Goal: Contribute content: Contribute content

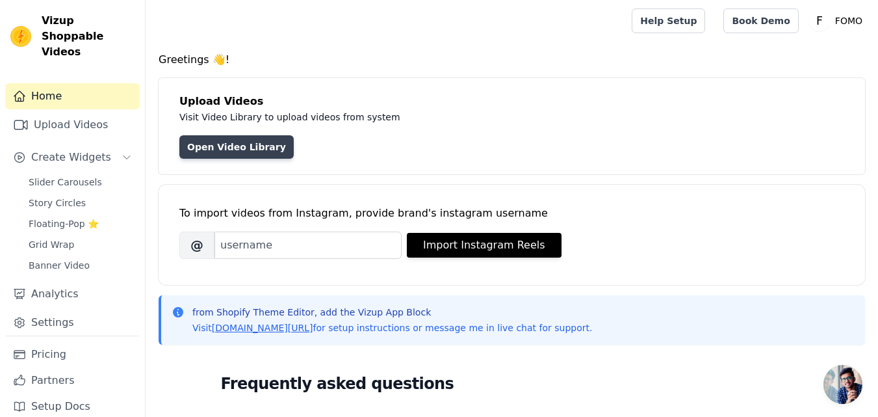
click at [222, 142] on link "Open Video Library" at bounding box center [236, 146] width 114 height 23
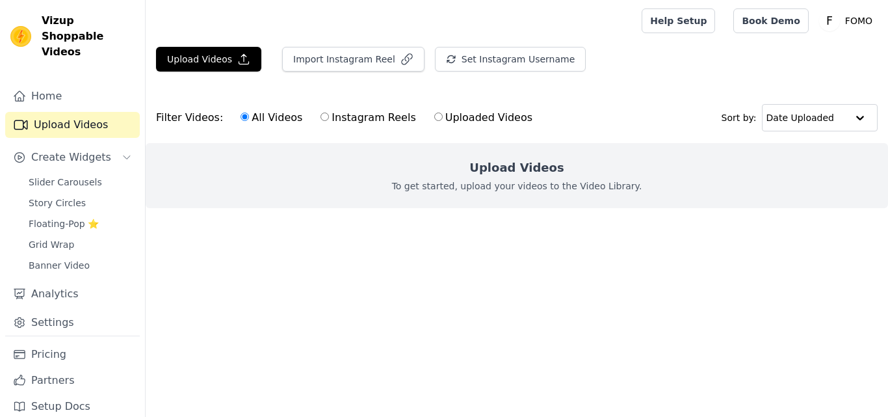
click at [96, 112] on link "Upload Videos" at bounding box center [72, 125] width 135 height 26
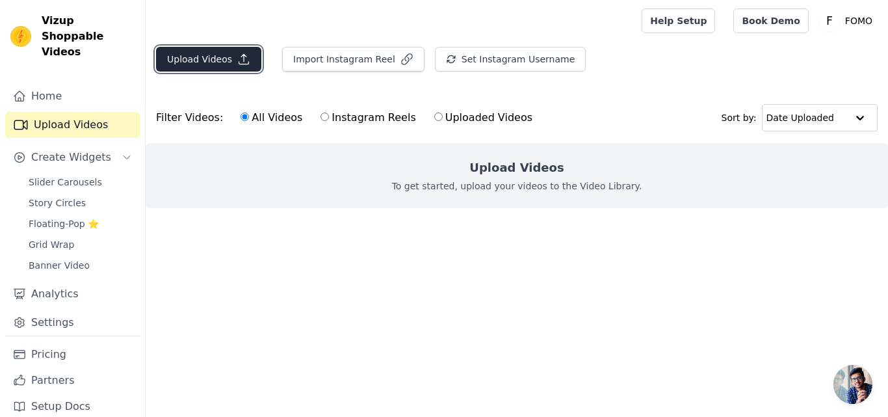
click at [185, 59] on button "Upload Videos" at bounding box center [208, 59] width 105 height 25
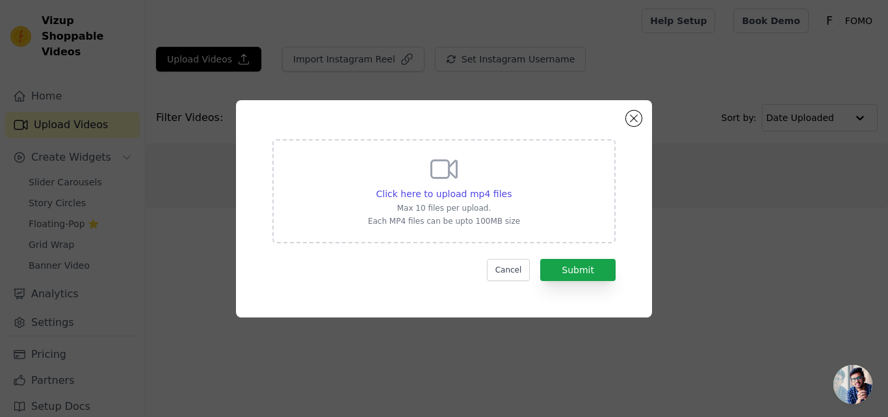
click at [369, 167] on div "Click here to upload mp4 files Max 10 files per upload. Each MP4 files can be u…" at bounding box center [443, 191] width 343 height 104
click at [511, 187] on input "Click here to upload mp4 files Max 10 files per upload. Each MP4 files can be u…" at bounding box center [511, 187] width 1 height 1
click at [415, 198] on span "Click here to upload mp4 files" at bounding box center [444, 194] width 136 height 10
click at [511, 187] on input "Click here to upload mp4 files Max 10 files per upload. Each MP4 files can be u…" at bounding box center [511, 187] width 1 height 1
click at [449, 189] on span "Click here to upload mp4 files" at bounding box center [444, 194] width 136 height 10
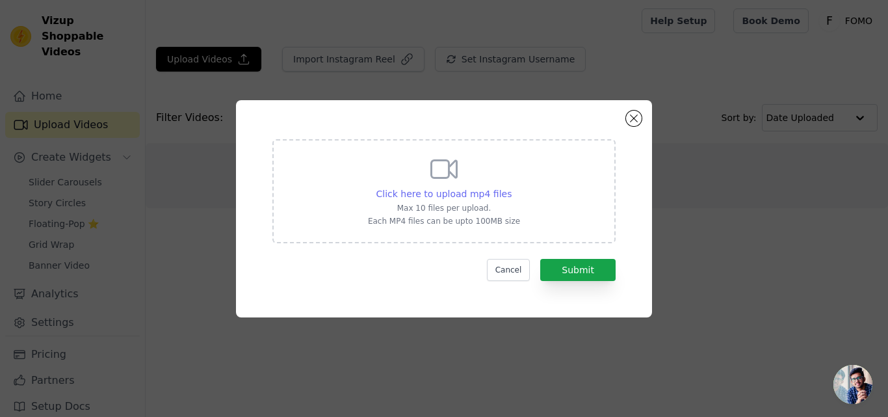
click at [442, 190] on span "Click here to upload mp4 files" at bounding box center [444, 194] width 136 height 10
click at [511, 187] on input "Click here to upload mp4 files Max 10 files per upload. Each MP4 files can be u…" at bounding box center [511, 187] width 1 height 1
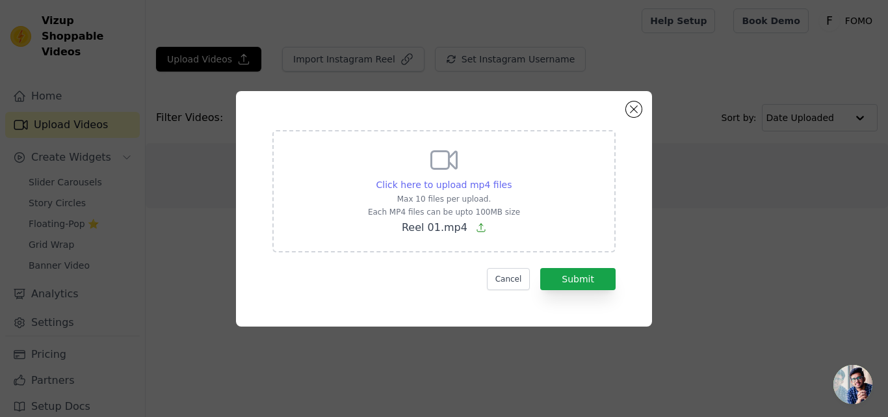
click at [453, 189] on span "Click here to upload mp4 files" at bounding box center [444, 184] width 136 height 10
click at [511, 178] on input "Click here to upload mp4 files Max 10 files per upload. Each MP4 files can be u…" at bounding box center [511, 178] width 1 height 1
type input "C:\fakepath\Reel 08.mp4"
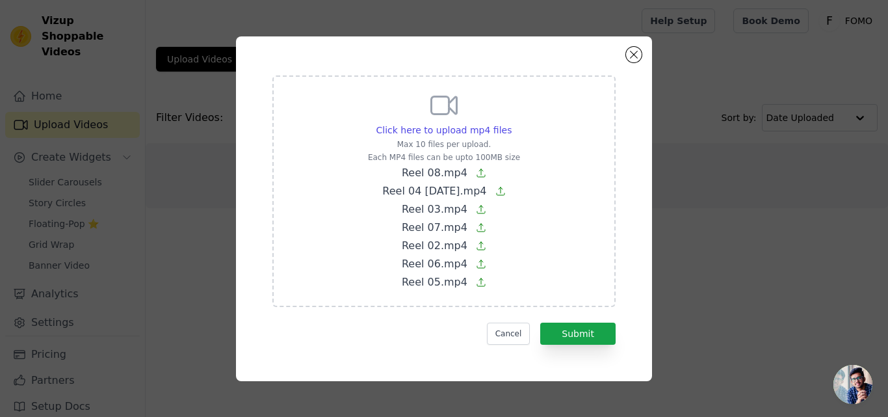
click at [576, 345] on div "Click here to upload mp4 files Max 10 files per upload. Each MP4 files can be u…" at bounding box center [443, 209] width 369 height 298
click at [592, 333] on button "Submit" at bounding box center [577, 334] width 75 height 22
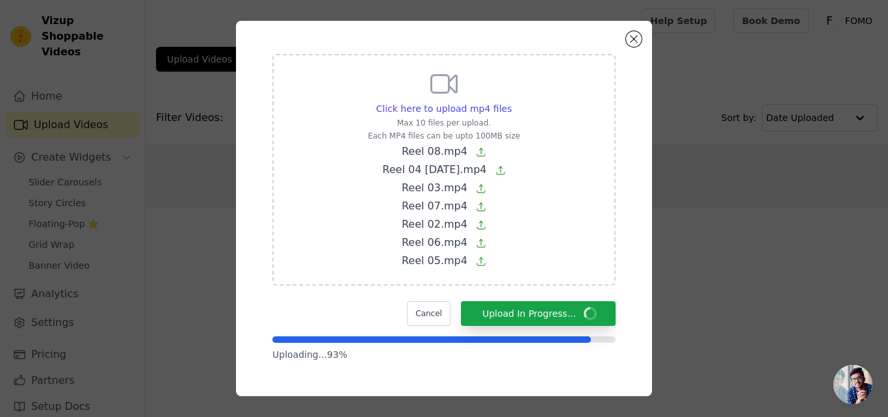
scroll to position [7, 0]
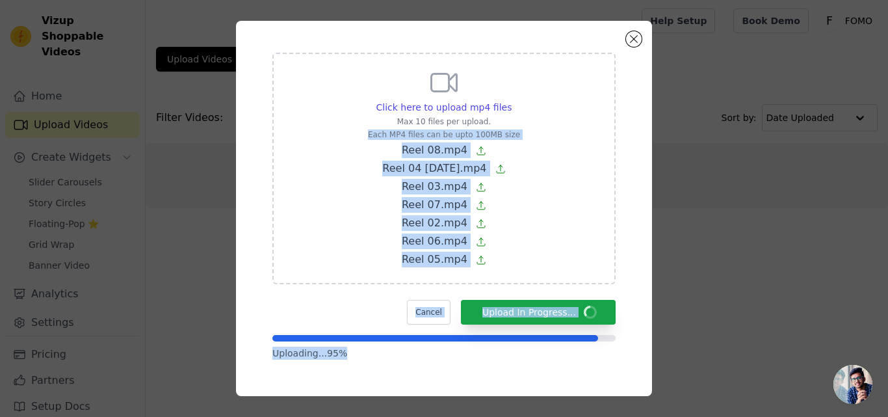
drag, startPoint x: 606, startPoint y: 345, endPoint x: 357, endPoint y: 130, distance: 329.2
click at [357, 130] on div "Click here to upload mp4 files Max 10 files per upload. Each MP4 files can be u…" at bounding box center [443, 205] width 369 height 336
click at [567, 194] on div "Click here to upload mp4 files Max 10 files per upload. Each MP4 files can be u…" at bounding box center [443, 168] width 343 height 231
click at [512, 101] on input "Click here to upload mp4 files Max 10 files per upload. Each MP4 files can be u…" at bounding box center [511, 100] width 1 height 1
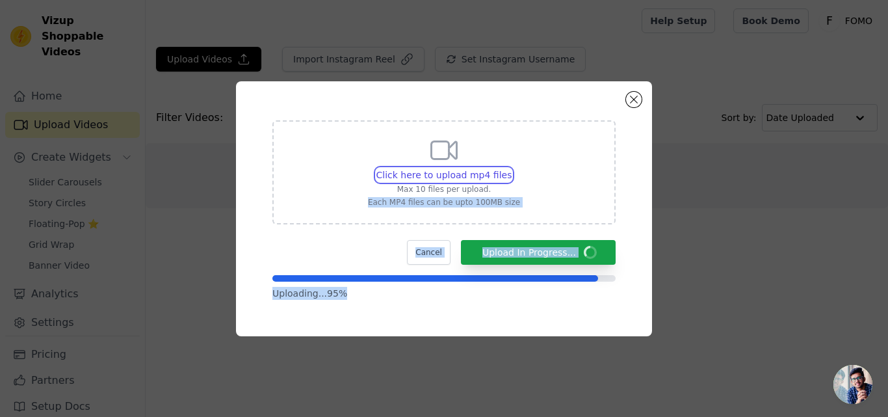
scroll to position [0, 0]
click at [522, 303] on div "Click here to upload mp4 files Max 10 files per upload. Each MP4 files can be u…" at bounding box center [443, 209] width 369 height 208
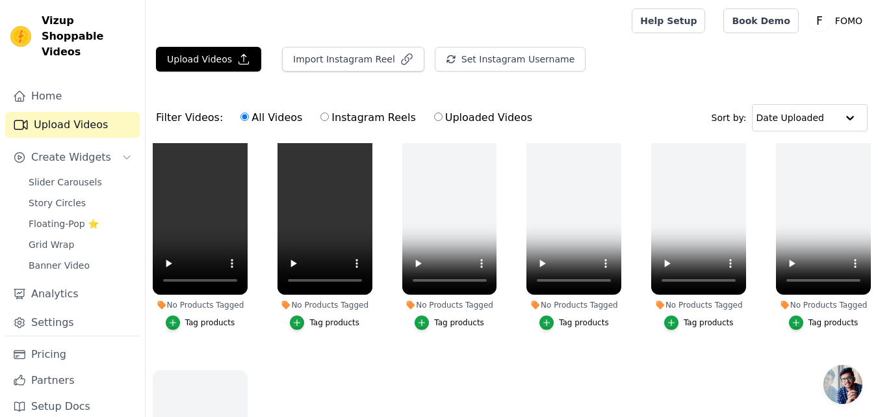
scroll to position [65, 0]
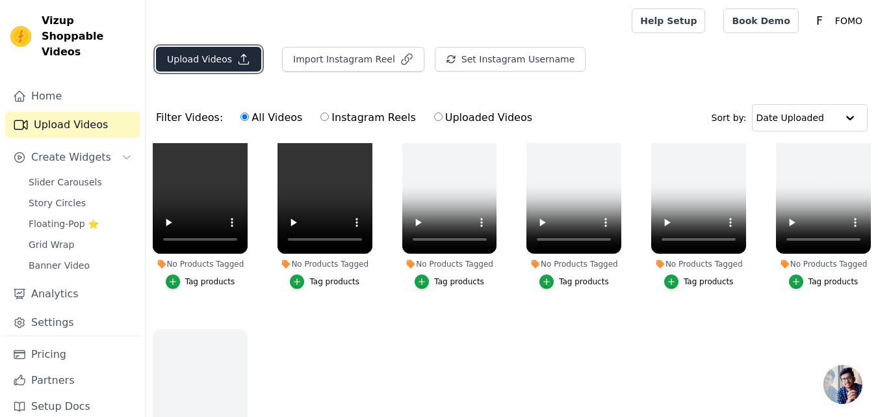
click at [222, 64] on button "Upload Videos" at bounding box center [208, 59] width 105 height 25
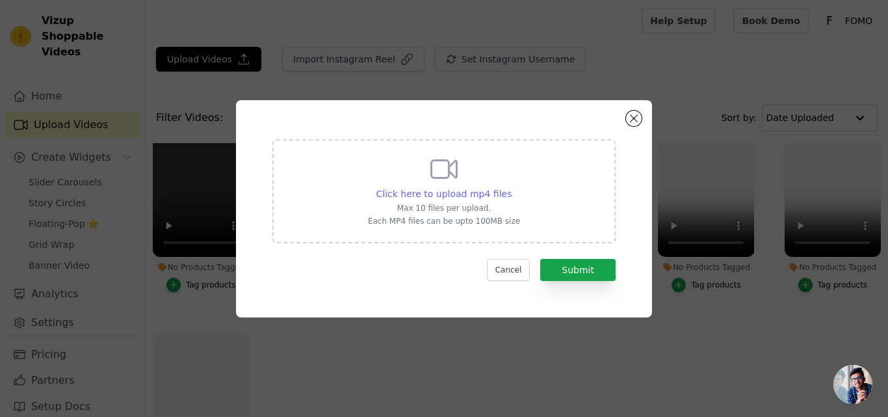
click at [405, 192] on span "Click here to upload mp4 files" at bounding box center [444, 194] width 136 height 10
click at [511, 187] on input "Click here to upload mp4 files Max 10 files per upload. Each MP4 files can be u…" at bounding box center [511, 187] width 1 height 1
type input "C:\fakepath\Reel 01.mp4"
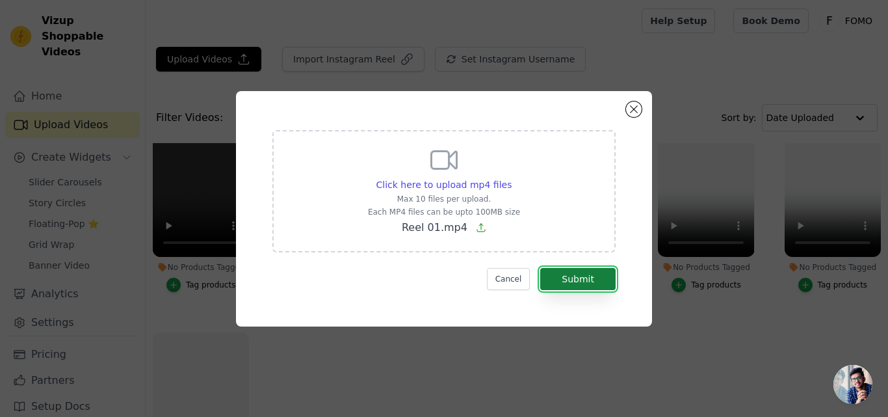
click at [568, 283] on button "Submit" at bounding box center [577, 279] width 75 height 22
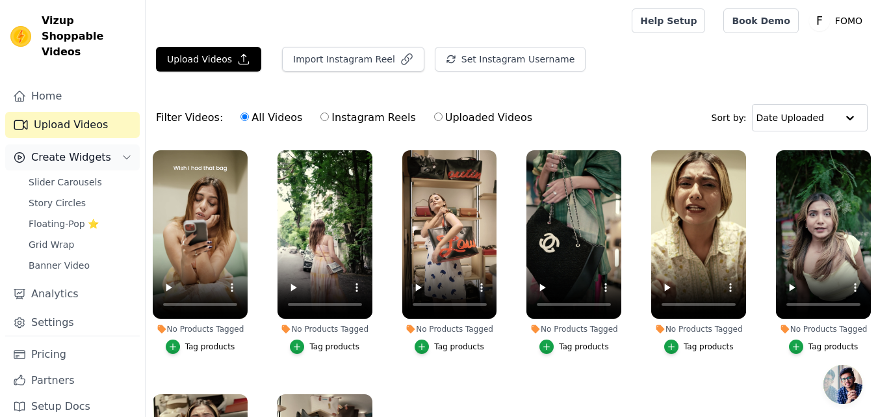
click at [72, 150] on span "Create Widgets" at bounding box center [71, 158] width 80 height 16
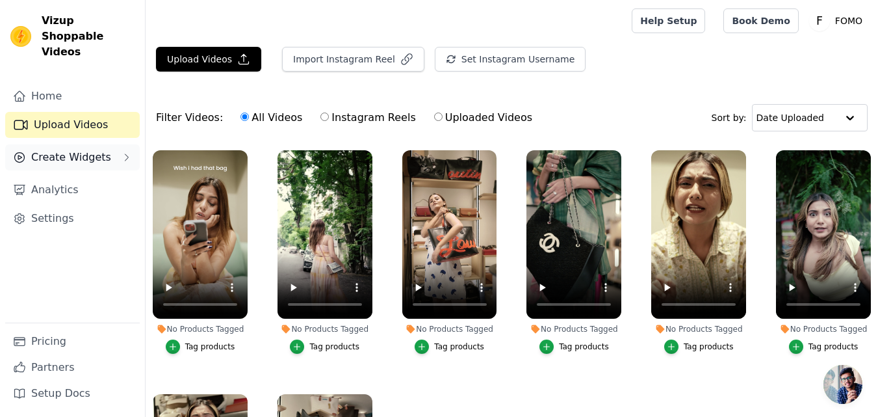
click at [57, 150] on span "Create Widgets" at bounding box center [71, 158] width 80 height 16
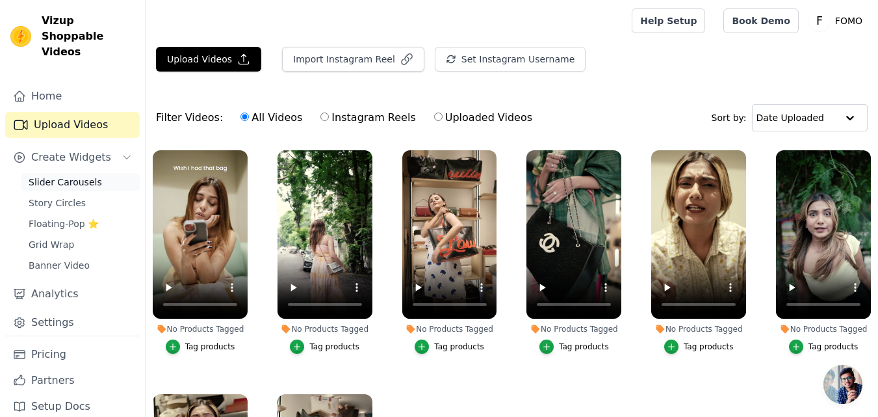
click at [53, 176] on span "Slider Carousels" at bounding box center [65, 182] width 73 height 13
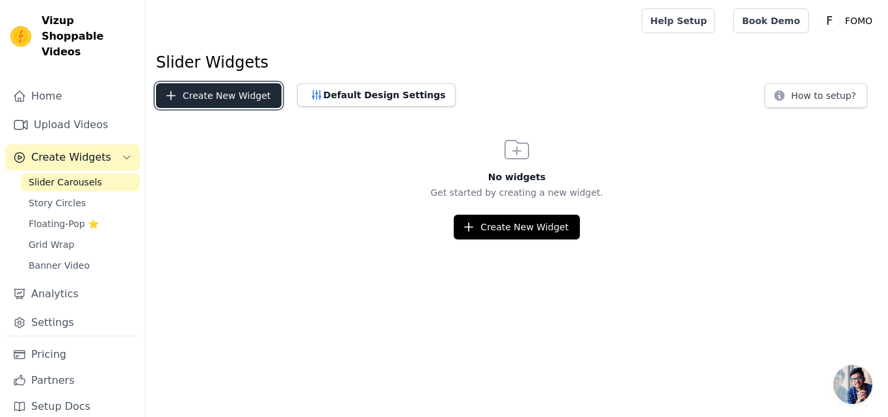
click at [204, 91] on button "Create New Widget" at bounding box center [218, 95] width 125 height 25
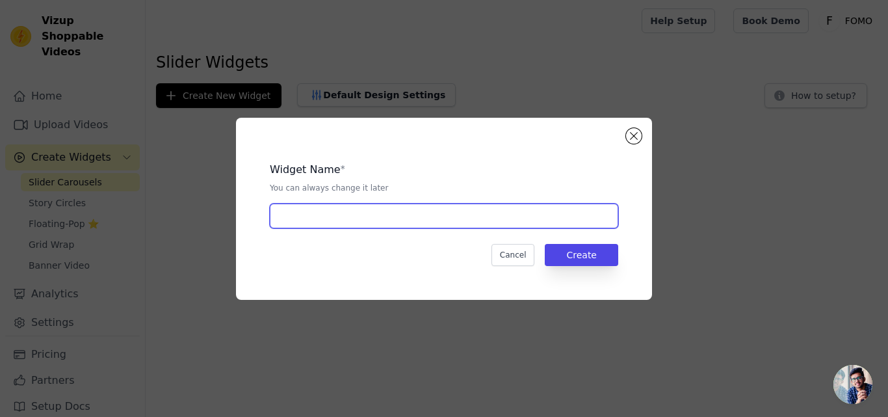
click at [431, 224] on input "text" at bounding box center [444, 216] width 349 height 25
type input "g"
type input "fomo"
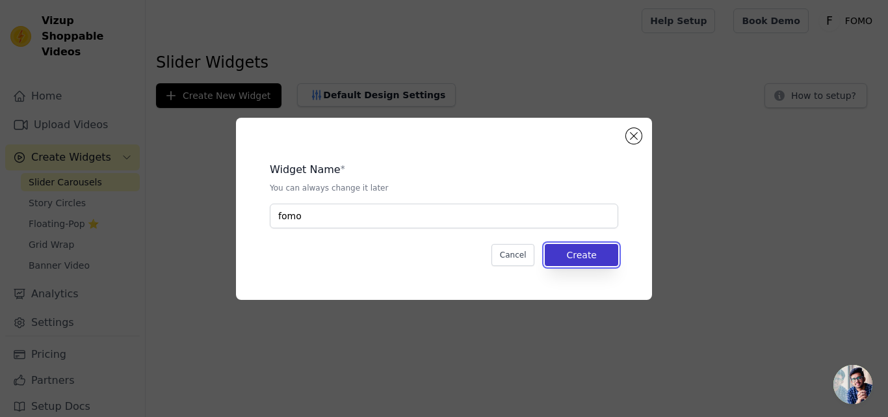
click at [585, 261] on button "Create" at bounding box center [581, 255] width 73 height 22
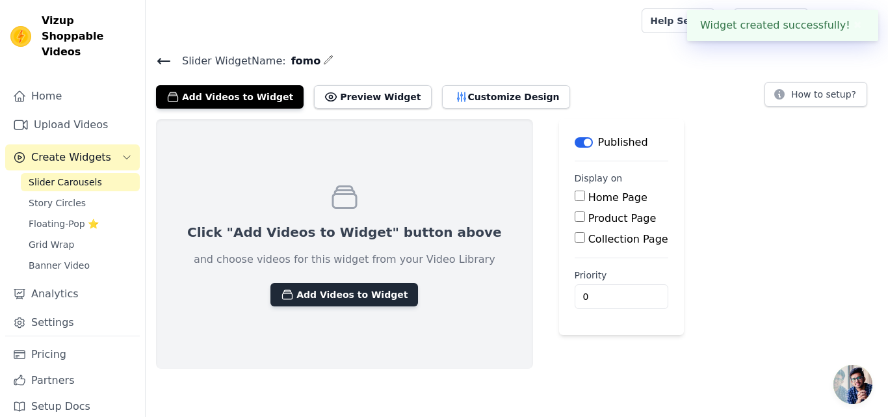
click at [315, 300] on button "Add Videos to Widget" at bounding box center [344, 294] width 148 height 23
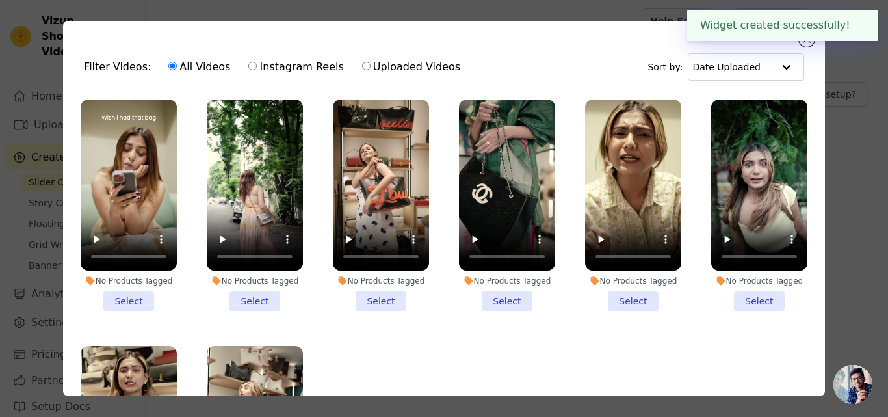
click at [131, 289] on li "No Products Tagged Select" at bounding box center [129, 204] width 96 height 211
click at [0, 0] on input "No Products Tagged Select" at bounding box center [0, 0] width 0 height 0
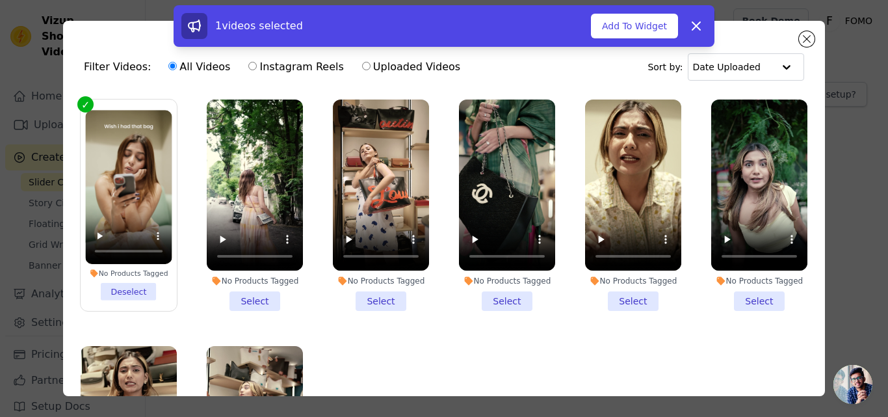
click at [241, 309] on div "No Products Tagged Select" at bounding box center [255, 205] width 111 height 226
click at [270, 289] on li "No Products Tagged Select" at bounding box center [255, 204] width 96 height 211
click at [0, 0] on input "No Products Tagged Select" at bounding box center [0, 0] width 0 height 0
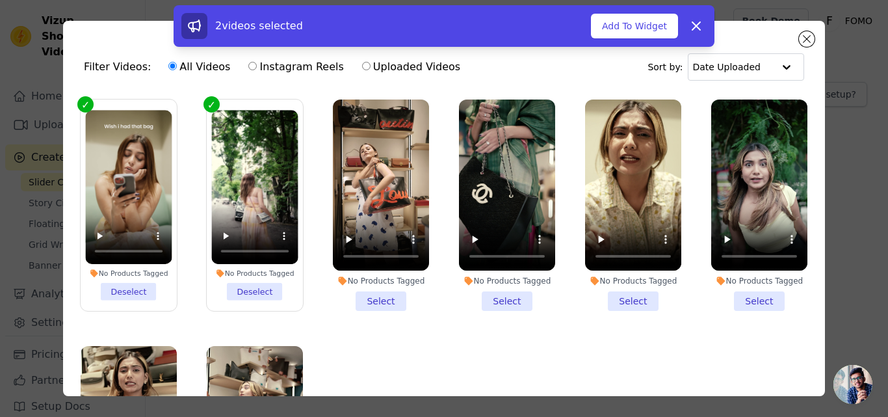
click at [371, 293] on li "No Products Tagged Select" at bounding box center [381, 204] width 96 height 211
click at [0, 0] on input "No Products Tagged Select" at bounding box center [0, 0] width 0 height 0
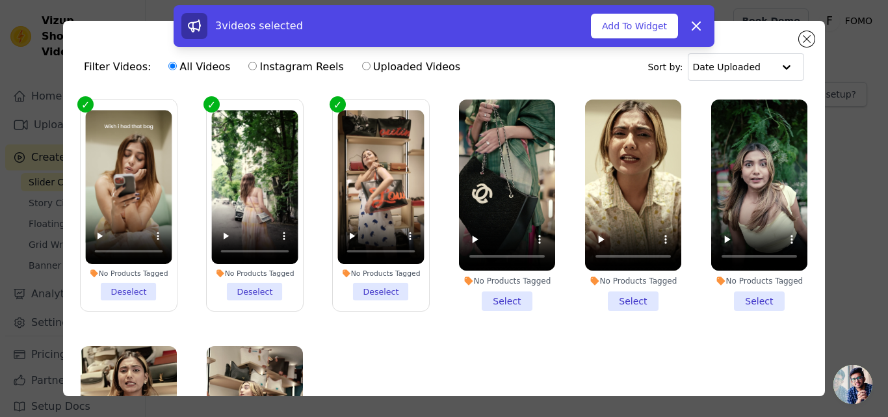
drag, startPoint x: 475, startPoint y: 294, endPoint x: 527, endPoint y: 299, distance: 52.3
click at [479, 294] on li "No Products Tagged Select" at bounding box center [507, 204] width 96 height 211
click at [0, 0] on input "No Products Tagged Select" at bounding box center [0, 0] width 0 height 0
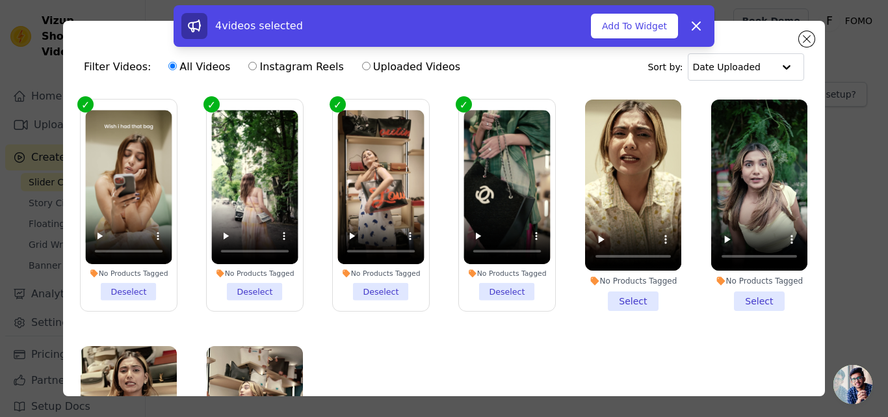
drag, startPoint x: 597, startPoint y: 295, endPoint x: 655, endPoint y: 293, distance: 57.9
click at [604, 295] on li "No Products Tagged Select" at bounding box center [633, 204] width 96 height 211
click at [0, 0] on input "No Products Tagged Select" at bounding box center [0, 0] width 0 height 0
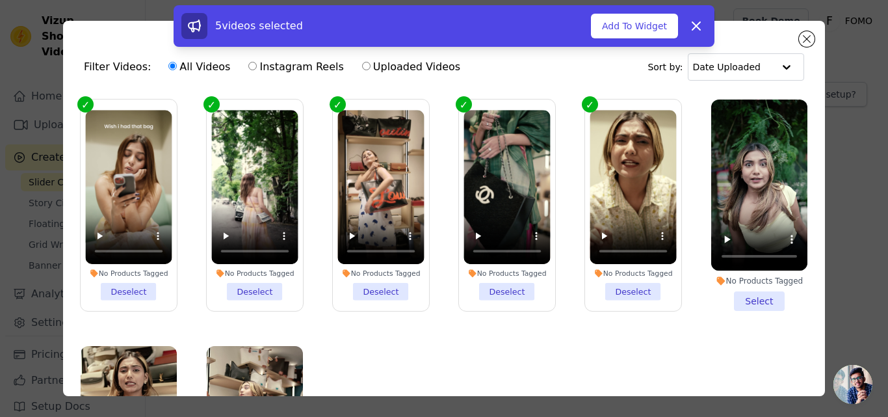
click at [720, 287] on li "No Products Tagged Select" at bounding box center [759, 204] width 96 height 211
click at [0, 0] on input "No Products Tagged Select" at bounding box center [0, 0] width 0 height 0
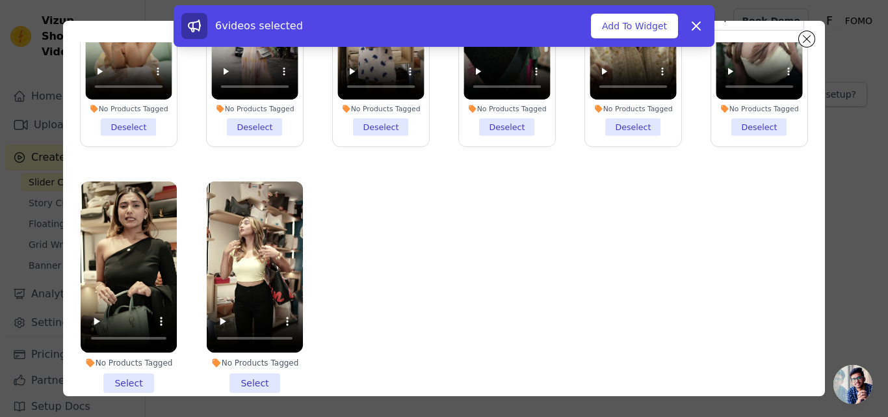
scroll to position [113, 0]
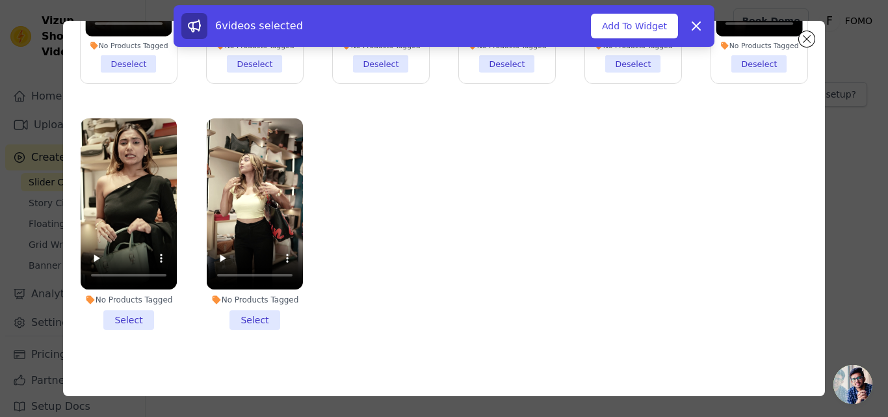
drag, startPoint x: 244, startPoint y: 312, endPoint x: 60, endPoint y: 301, distance: 185.0
click at [244, 312] on li "No Products Tagged Select" at bounding box center [255, 223] width 96 height 211
click at [0, 0] on input "No Products Tagged Select" at bounding box center [0, 0] width 0 height 0
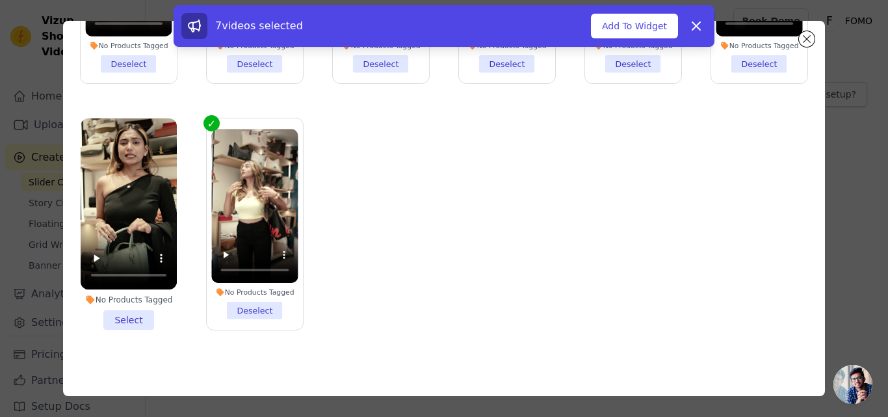
click at [116, 311] on li "No Products Tagged Select" at bounding box center [129, 223] width 96 height 211
click at [0, 0] on input "No Products Tagged Select" at bounding box center [0, 0] width 0 height 0
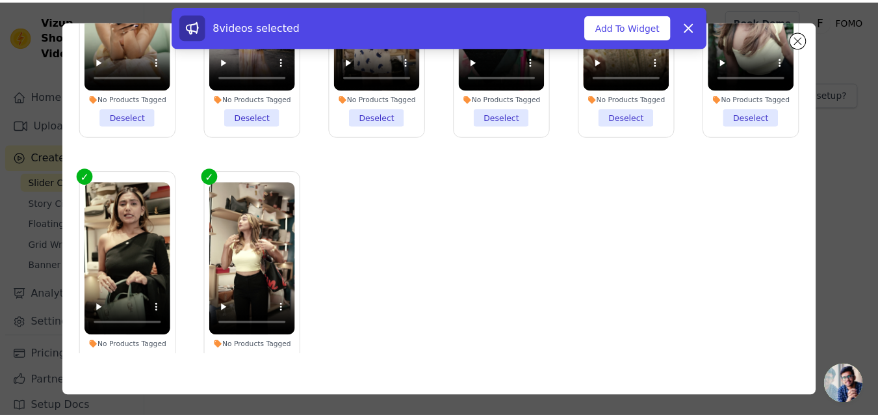
scroll to position [0, 0]
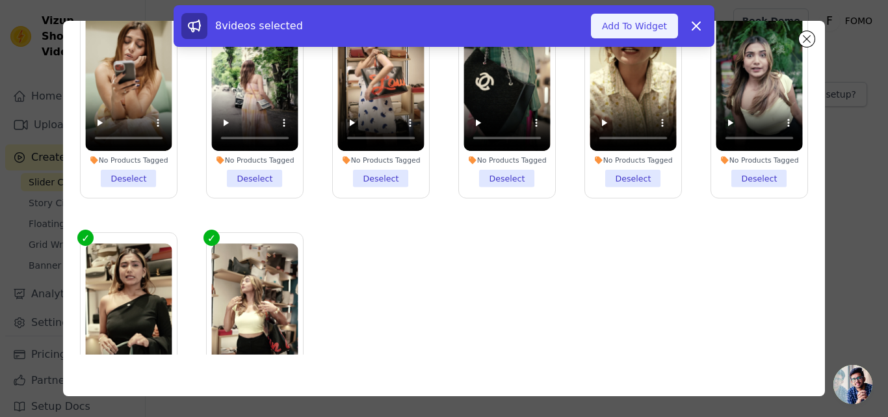
drag, startPoint x: 637, startPoint y: 30, endPoint x: 629, endPoint y: 31, distance: 7.3
click at [636, 29] on button "Add To Widget" at bounding box center [634, 26] width 87 height 25
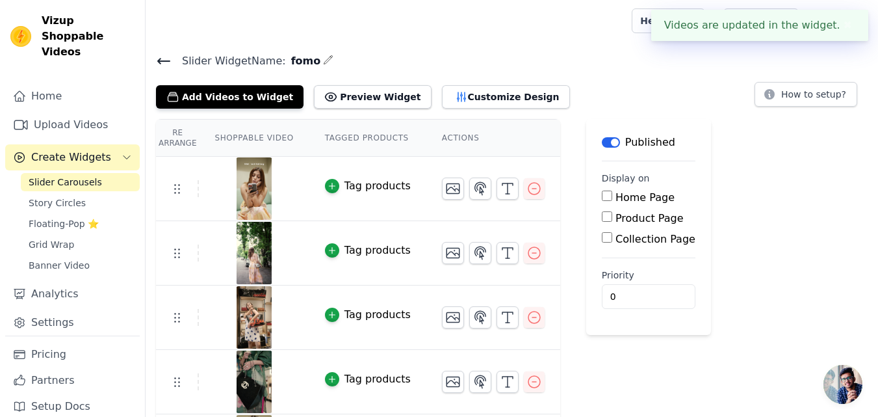
click at [602, 196] on input "Home Page" at bounding box center [607, 196] width 10 height 10
checkbox input "true"
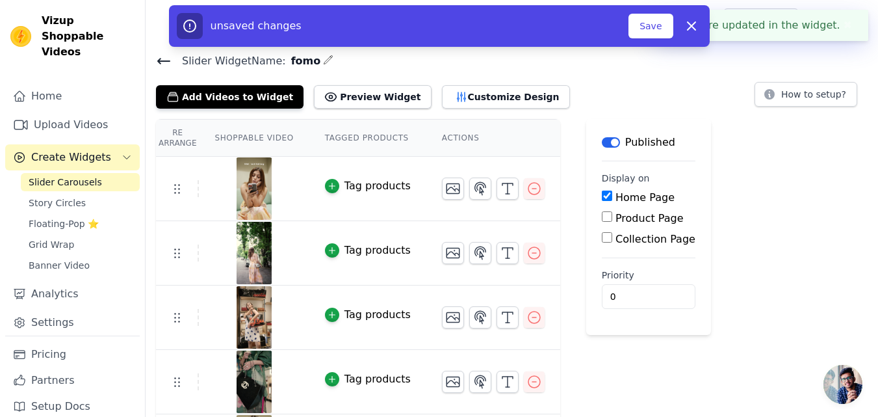
click at [602, 209] on div "Home Page Product Page Collection Page" at bounding box center [649, 218] width 94 height 57
click at [602, 215] on input "Product Page" at bounding box center [607, 216] width 10 height 10
checkbox input "true"
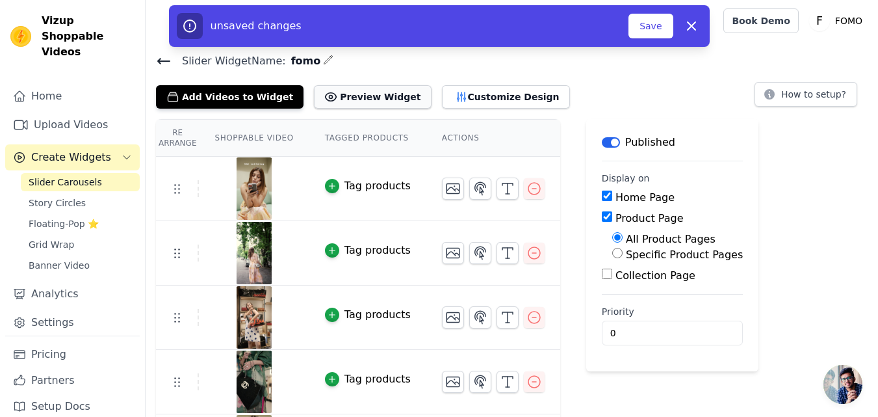
click at [356, 97] on button "Preview Widget" at bounding box center [372, 96] width 117 height 23
click at [643, 23] on button "Save" at bounding box center [651, 26] width 44 height 25
click at [657, 24] on button "Save" at bounding box center [651, 26] width 44 height 25
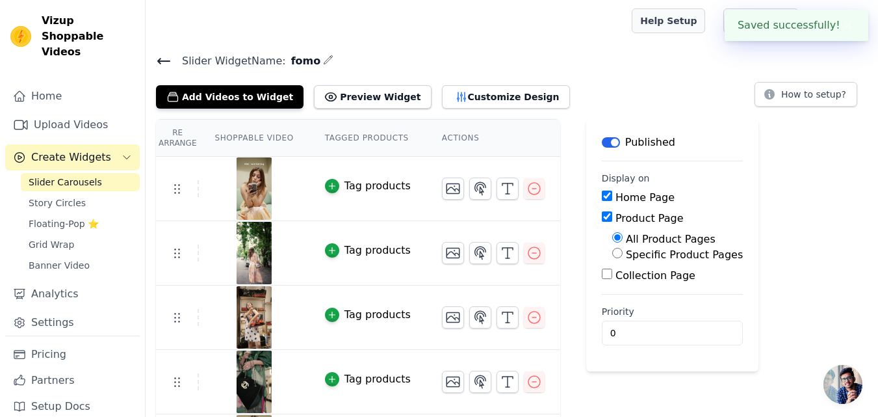
click at [657, 26] on link "Help Setup" at bounding box center [668, 20] width 73 height 25
click at [453, 66] on h4 "Slider Widget Name: fomo" at bounding box center [512, 61] width 712 height 18
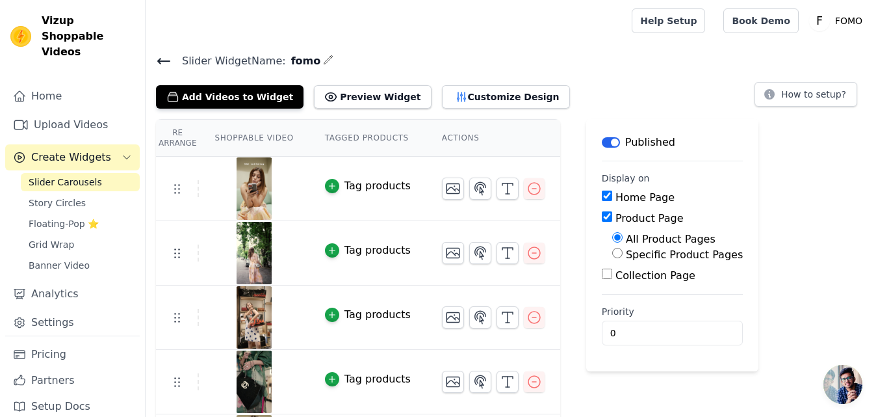
click at [445, 51] on main "Slider Widget Name: fomo Add Videos to Widget Preview Widget Customize Design H…" at bounding box center [512, 357] width 733 height 630
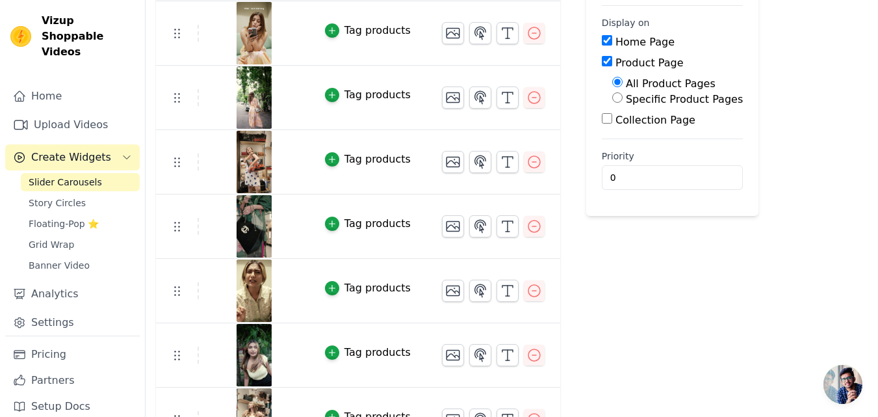
scroll to position [254, 0]
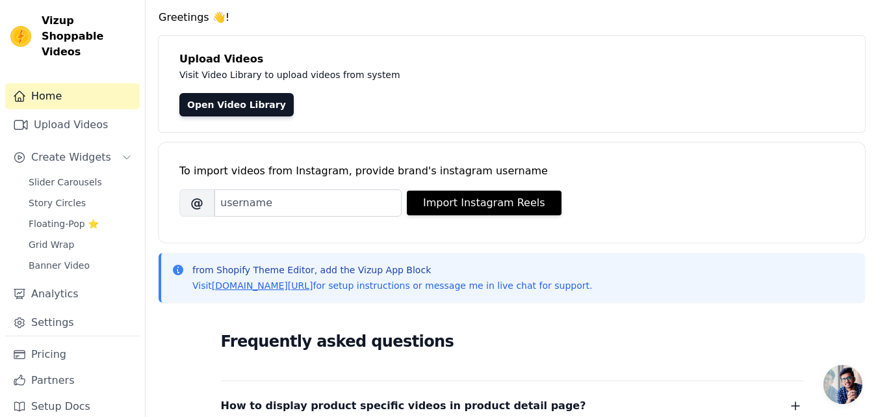
scroll to position [65, 0]
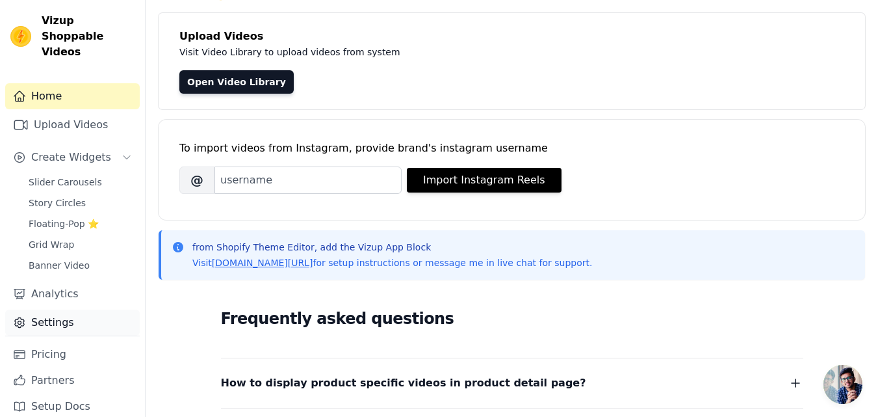
click at [53, 310] on link "Settings" at bounding box center [72, 323] width 135 height 26
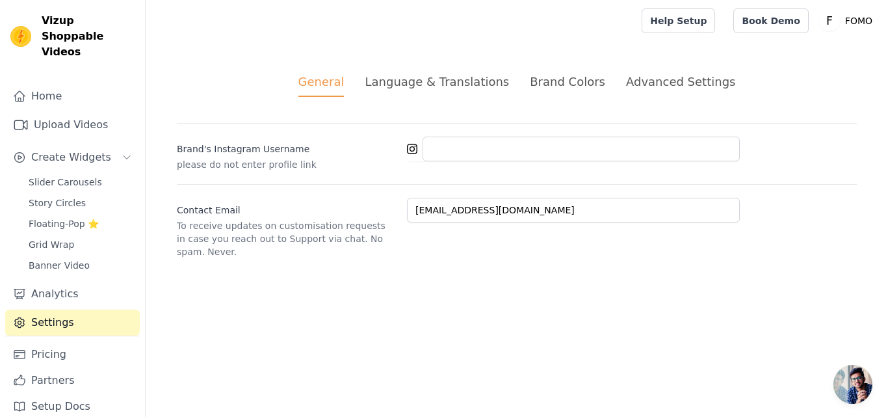
click at [460, 91] on li "Language & Translations" at bounding box center [437, 85] width 144 height 24
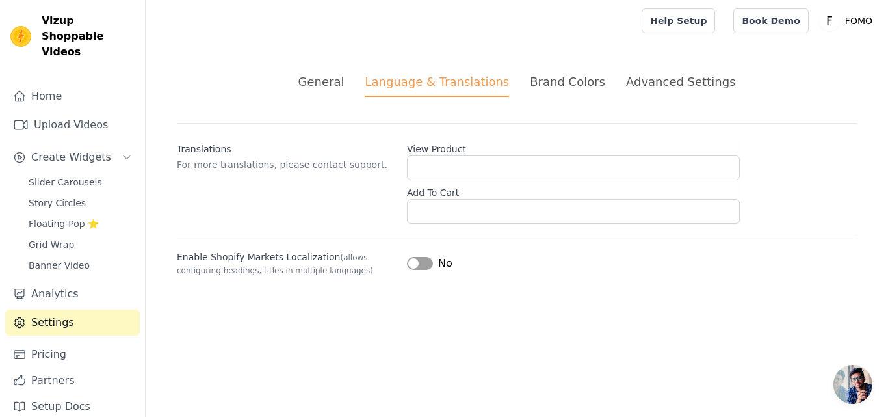
drag, startPoint x: 579, startPoint y: 77, endPoint x: 594, endPoint y: 84, distance: 17.2
click at [578, 77] on div "Brand Colors" at bounding box center [567, 82] width 75 height 18
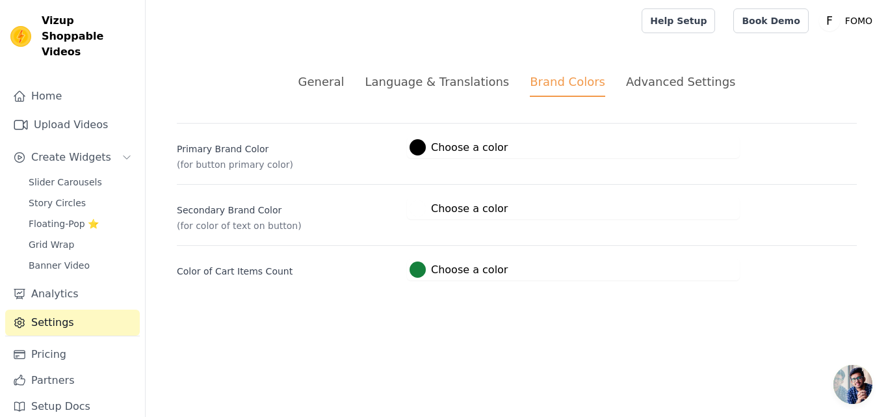
click at [640, 83] on div "Advanced Settings" at bounding box center [680, 82] width 109 height 18
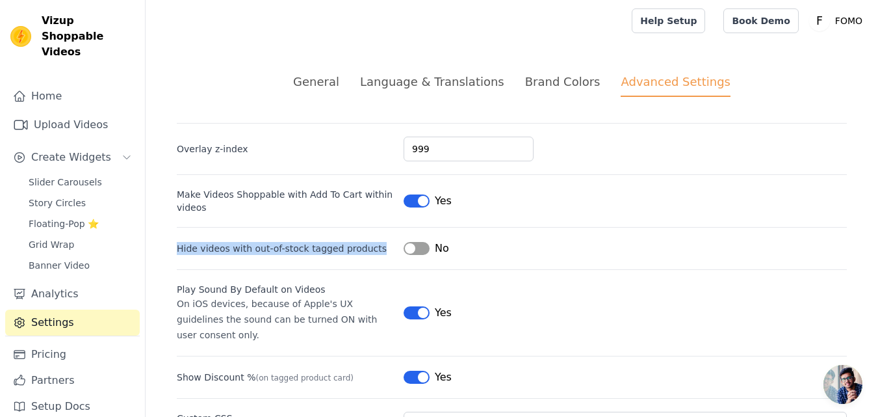
drag, startPoint x: 159, startPoint y: 246, endPoint x: 382, endPoint y: 242, distance: 222.4
click at [381, 242] on div "General Language & Translations Brand Colors Advanced Settings unsaved changes …" at bounding box center [512, 300] width 733 height 517
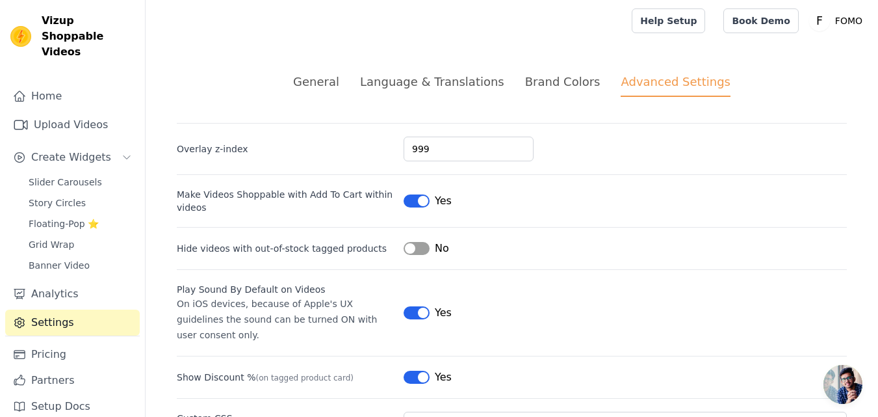
click at [520, 213] on div "Make Videos Shoppable with Add To Cart within videos Label Yes" at bounding box center [512, 194] width 670 height 40
click at [567, 88] on div "Brand Colors" at bounding box center [562, 82] width 75 height 18
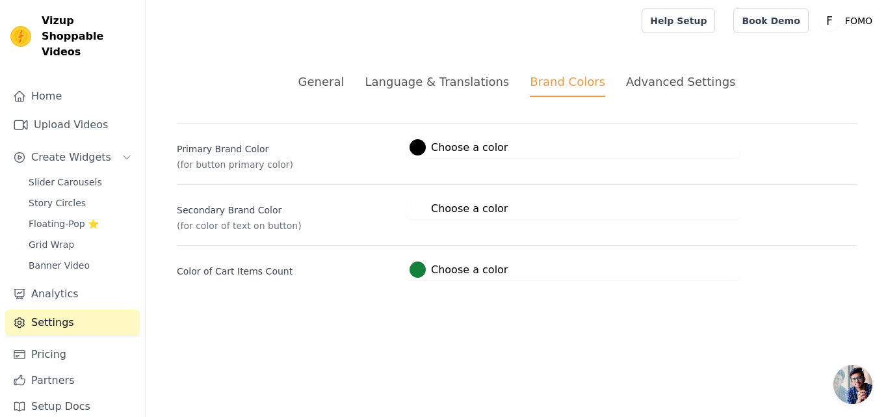
drag, startPoint x: 531, startPoint y: 88, endPoint x: 515, endPoint y: 88, distance: 16.3
click at [515, 88] on ul "General Language & Translations Brand Colors Advanced Settings" at bounding box center [517, 85] width 680 height 24
click at [466, 81] on div "Language & Translations" at bounding box center [437, 82] width 144 height 18
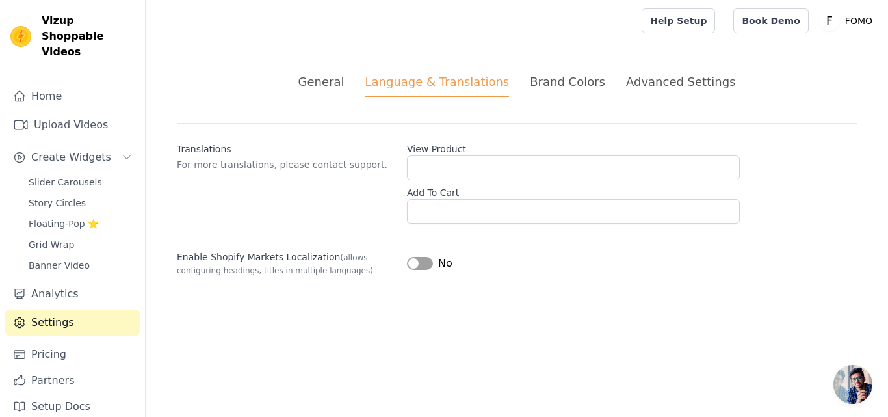
click at [53, 95] on div "Home Upload Videos Create Widgets Slider Carousels Story Circles Floating-Pop ⭐…" at bounding box center [72, 209] width 135 height 252
click at [57, 88] on link "Home" at bounding box center [72, 96] width 135 height 26
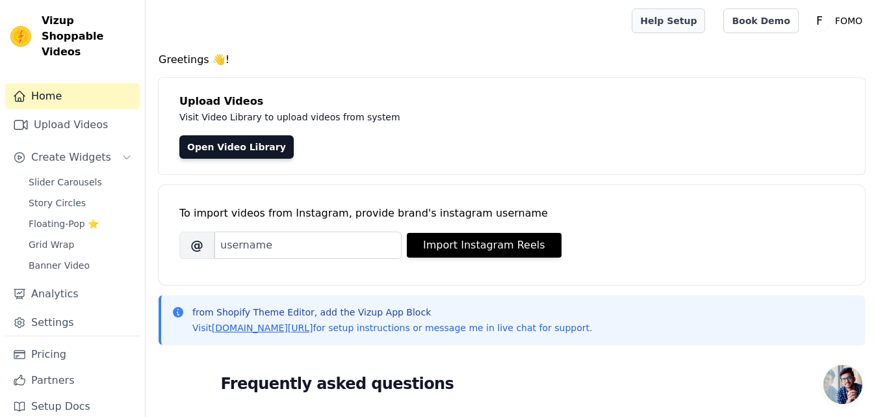
click at [678, 28] on link "Help Setup" at bounding box center [668, 20] width 73 height 25
